Goal: Check status: Check status

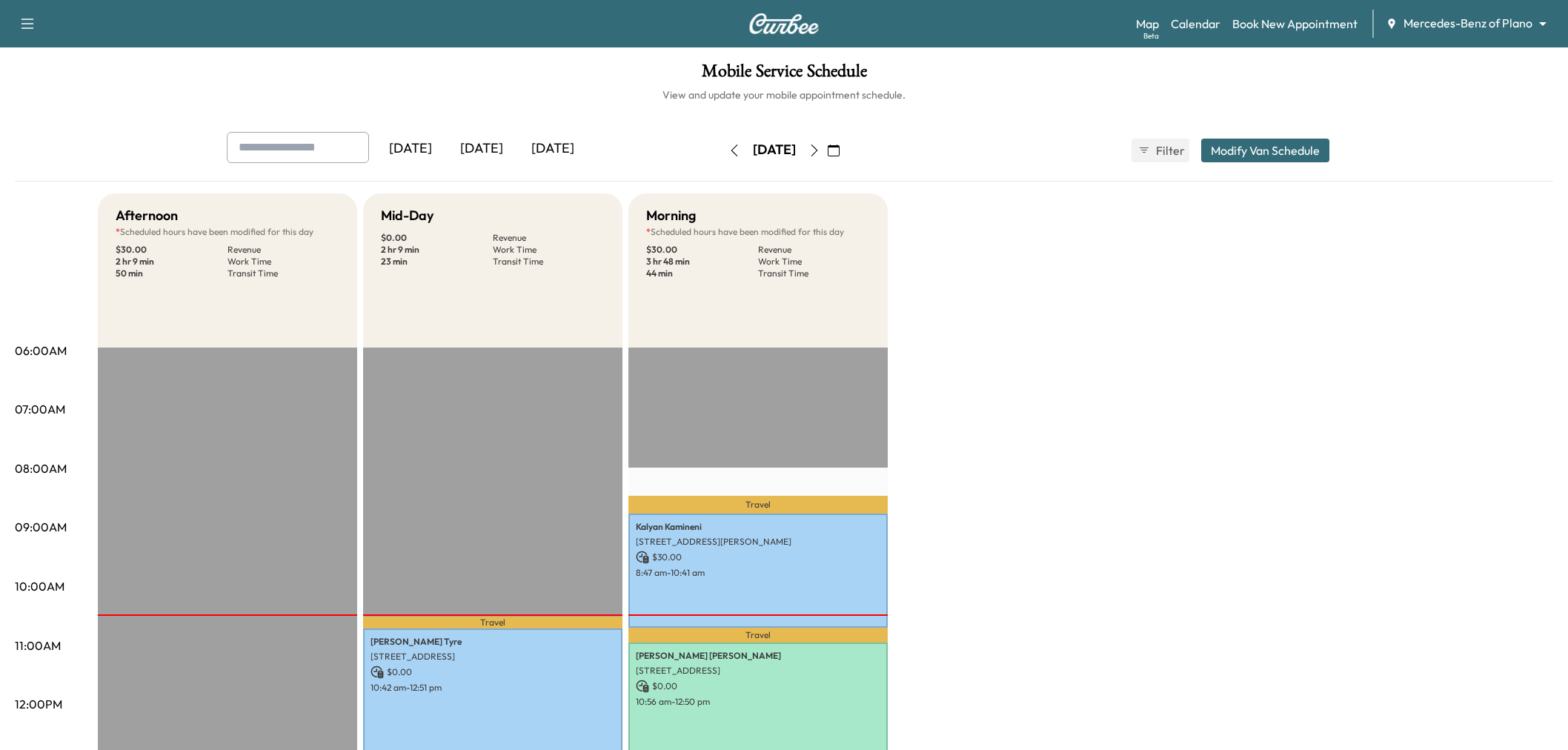
scroll to position [247, 0]
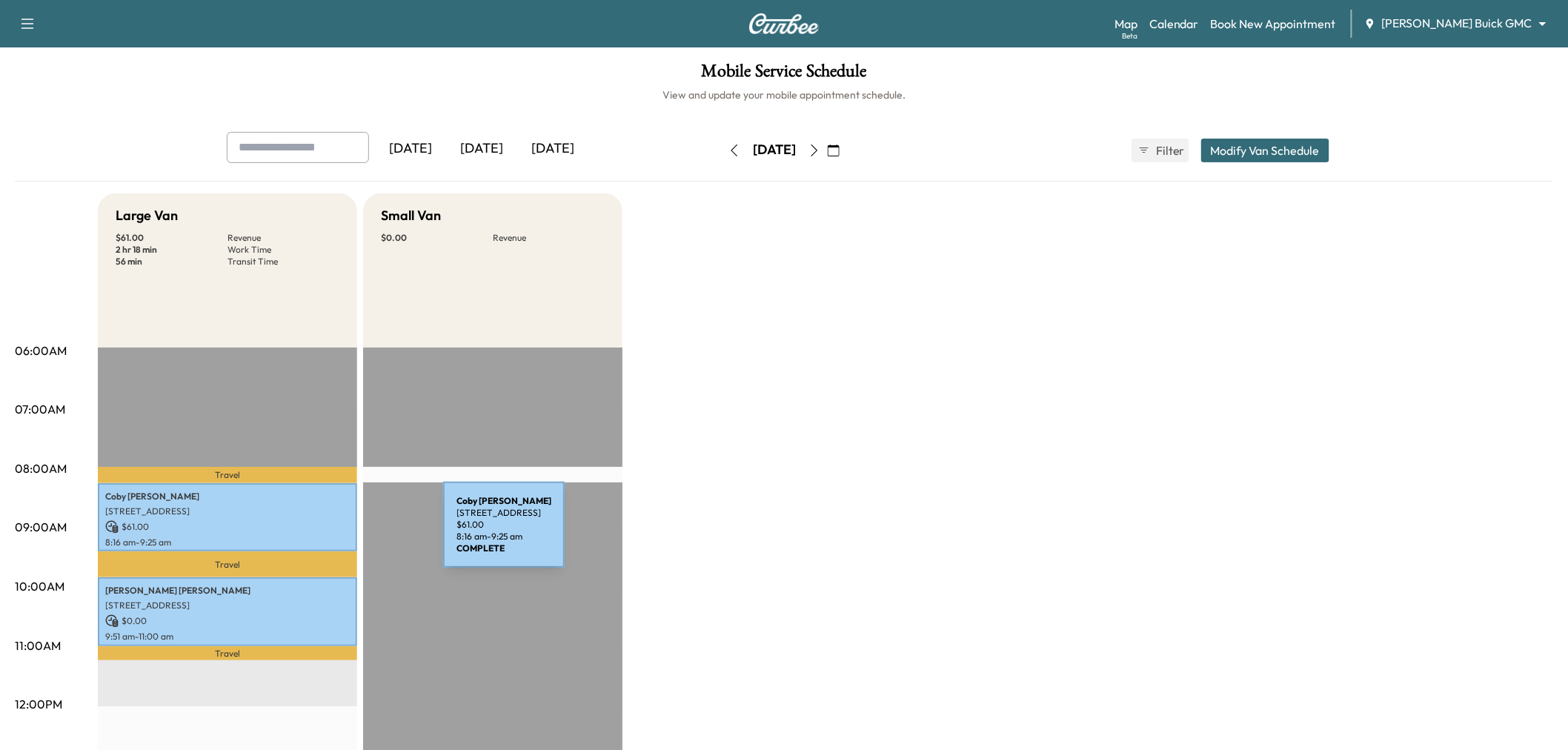
click at [332, 537] on p "8:16 am - 9:25 am" at bounding box center [226, 542] width 244 height 12
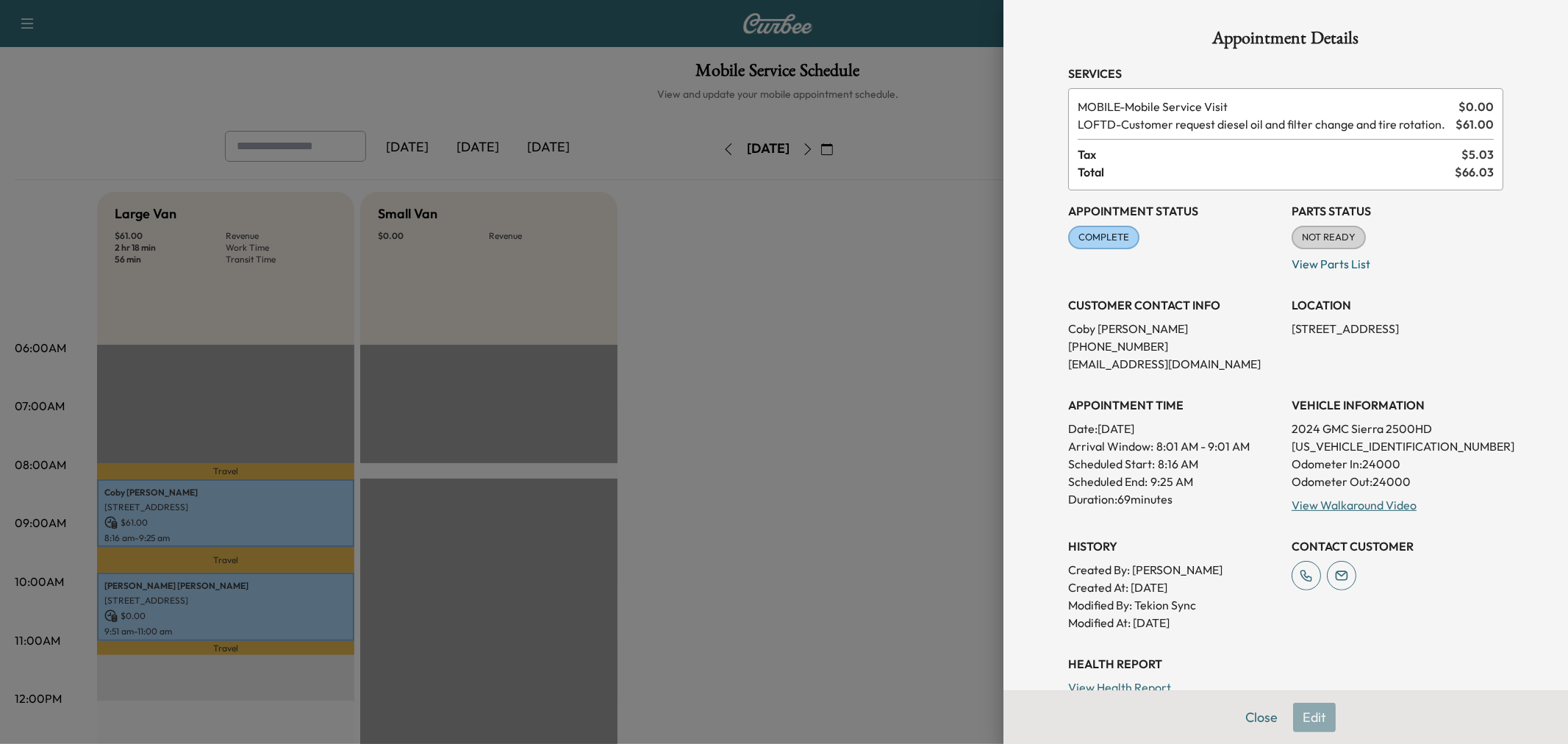
click at [329, 529] on div at bounding box center [784, 372] width 1568 height 744
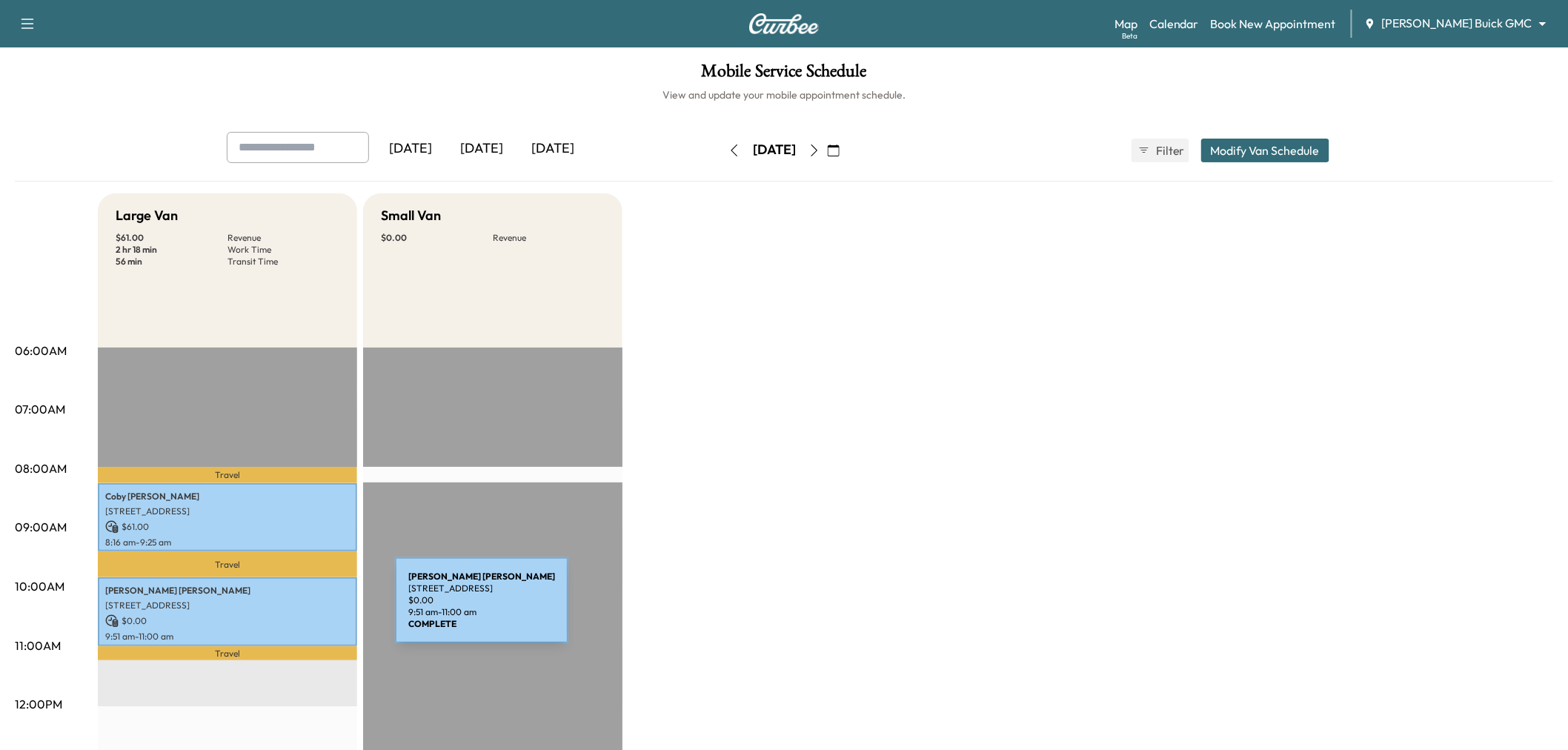
click at [284, 610] on div "[PERSON_NAME] [STREET_ADDRESS] $ 0.00 9:51 am - 11:00 am" at bounding box center [227, 612] width 259 height 69
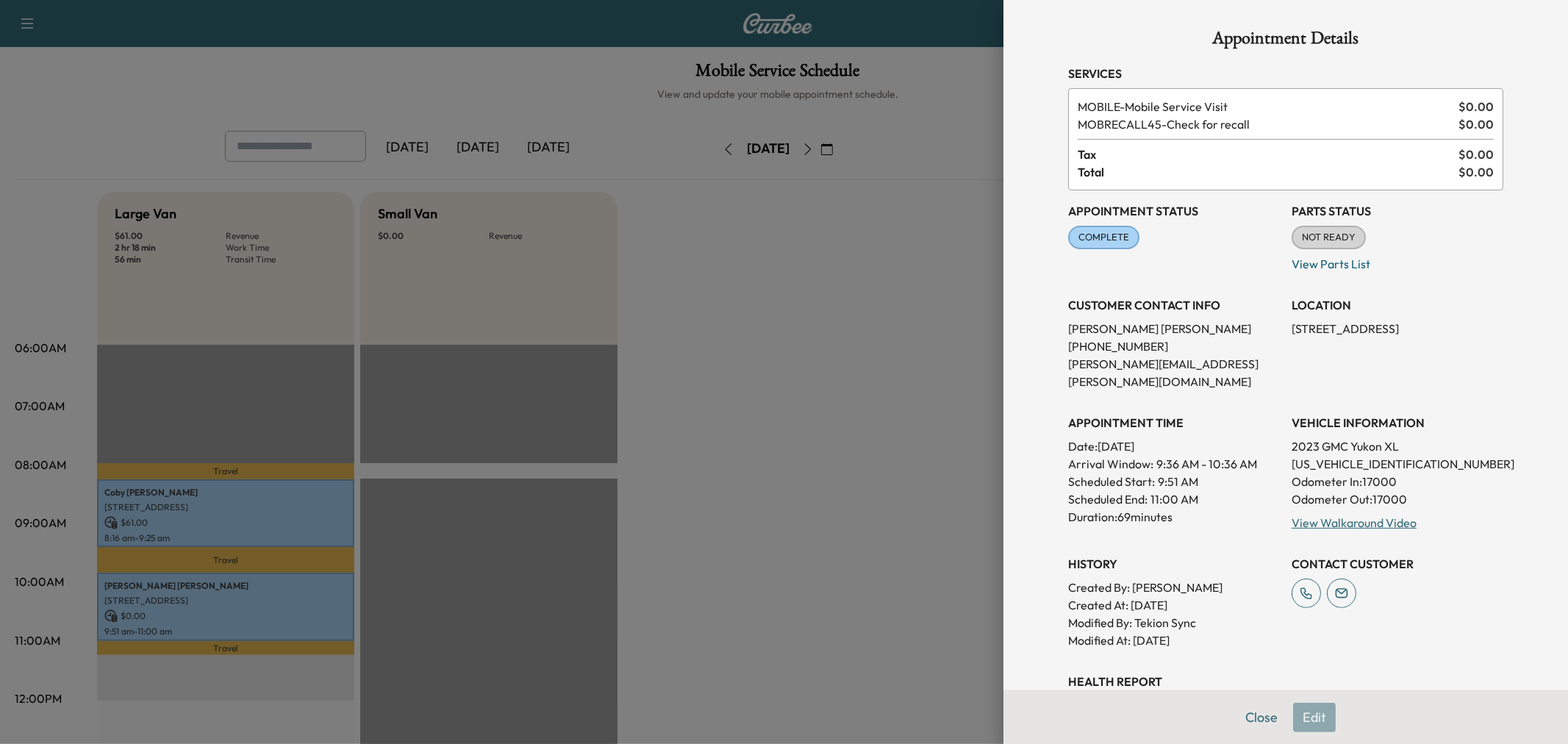
click at [281, 605] on div at bounding box center [784, 372] width 1568 height 744
